Goal: Navigation & Orientation: Find specific page/section

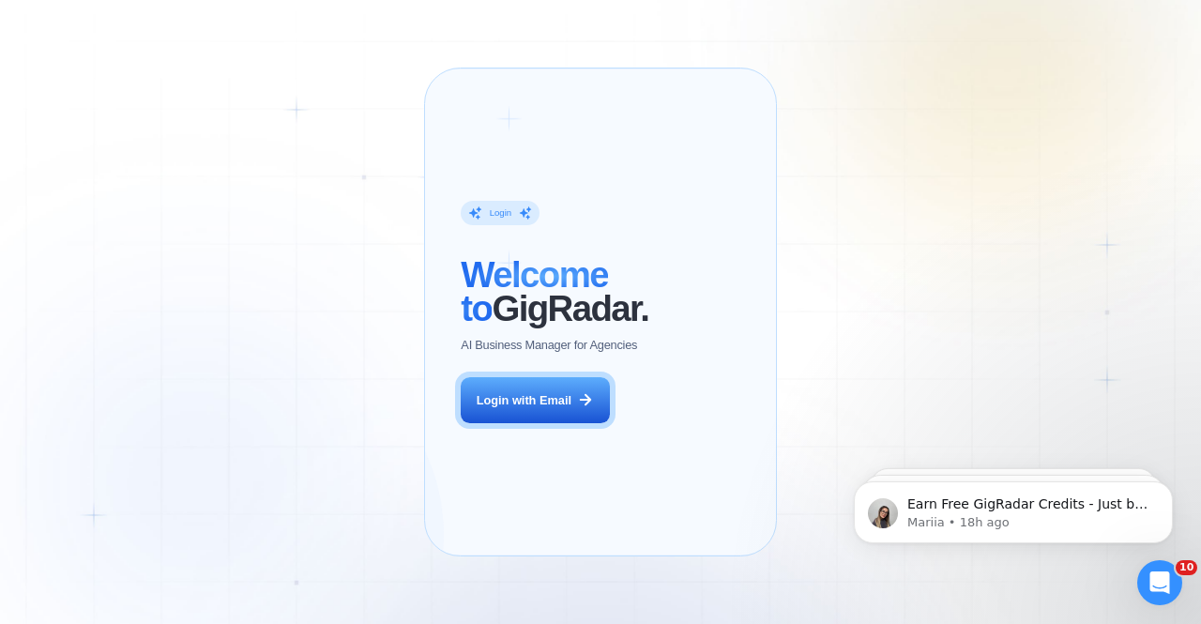
click at [554, 255] on span "Welcome to" at bounding box center [534, 290] width 147 height 73
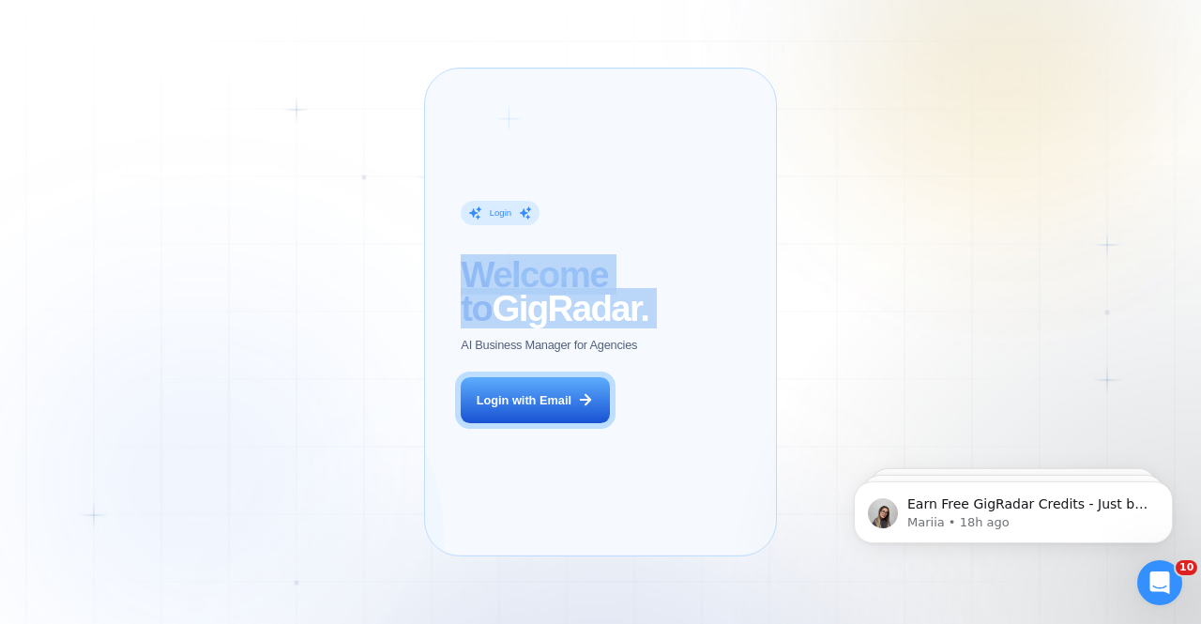
click at [554, 255] on span "Welcome to" at bounding box center [534, 290] width 147 height 73
click at [521, 308] on h2 "‍ Welcome to GigRadar." at bounding box center [555, 291] width 188 height 66
click at [521, 258] on span "Welcome to" at bounding box center [534, 290] width 147 height 73
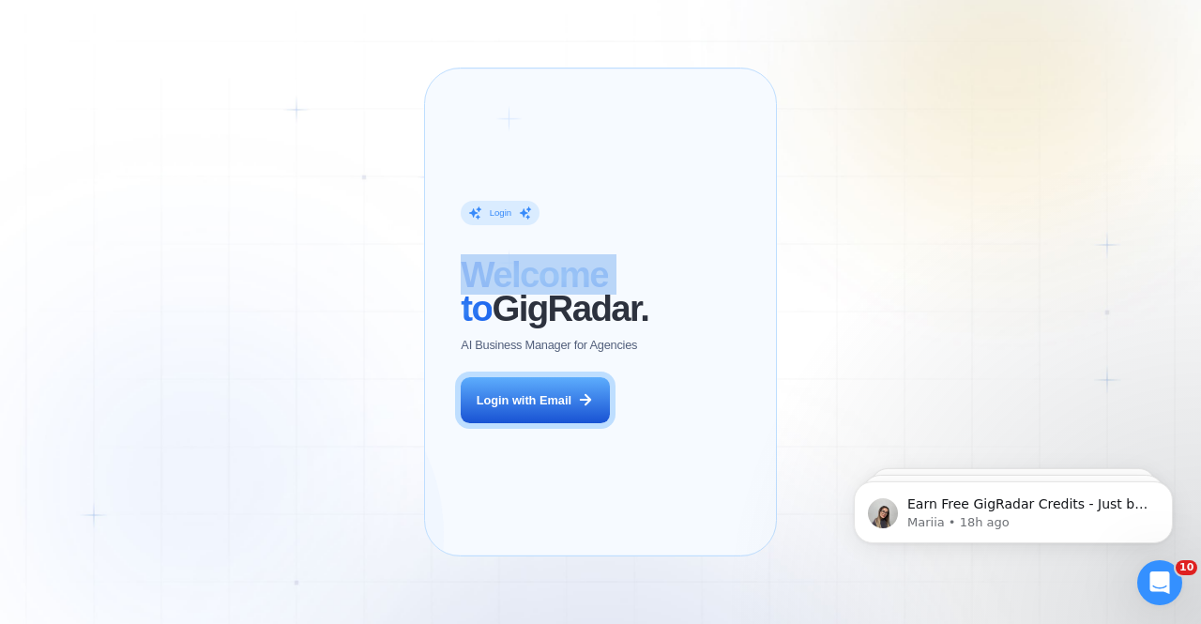
click at [521, 258] on span "Welcome to" at bounding box center [534, 290] width 147 height 73
click at [503, 309] on h2 "‍ Welcome to GigRadar." at bounding box center [555, 291] width 188 height 66
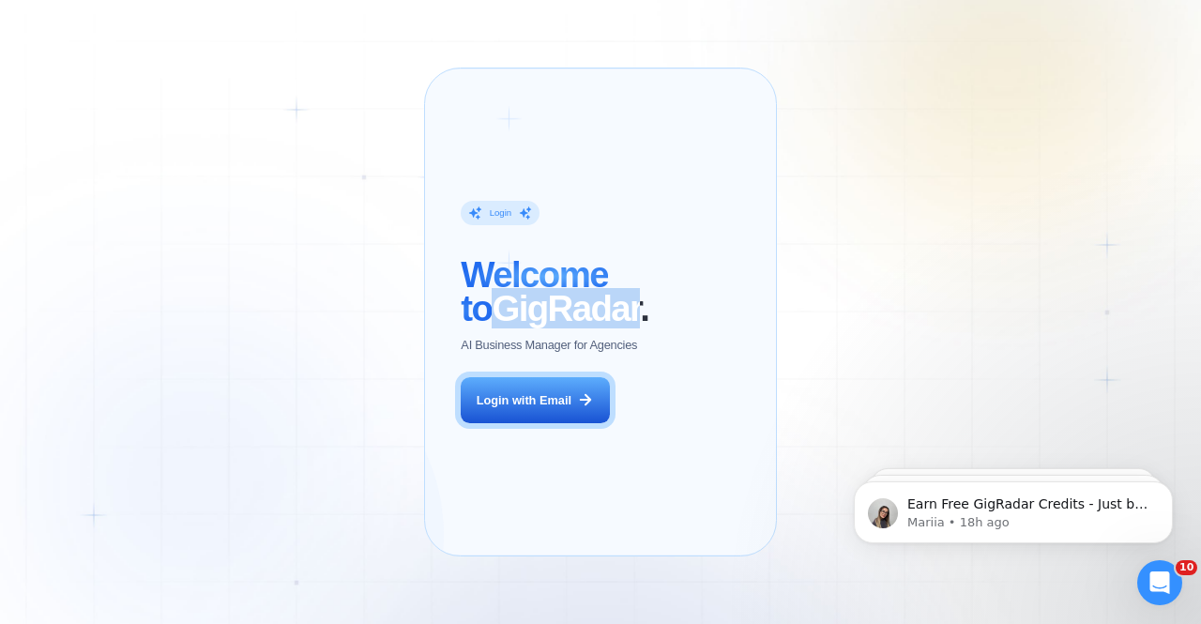
click at [503, 309] on h2 "‍ Welcome to GigRadar." at bounding box center [555, 291] width 188 height 66
click at [531, 318] on h2 "‍ Welcome to GigRadar." at bounding box center [555, 291] width 188 height 66
